Goal: Task Accomplishment & Management: Use online tool/utility

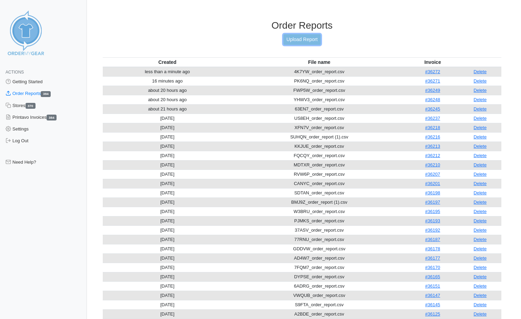
click at [306, 36] on link "Upload Report" at bounding box center [301, 39] width 37 height 11
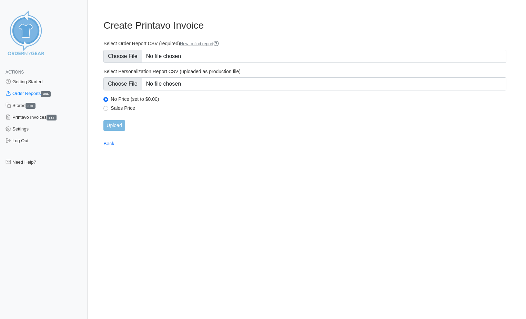
type input "C:\fakepath\9HV45_order_report.csv"
click at [121, 125] on input "Upload" at bounding box center [113, 125] width 21 height 11
